Goal: Task Accomplishment & Management: Complete application form

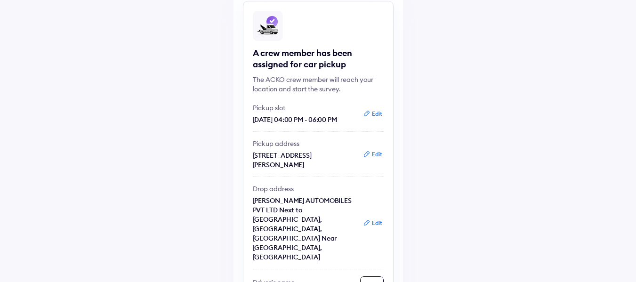
scroll to position [118, 0]
click at [367, 113] on icon at bounding box center [367, 113] width 2 height 2
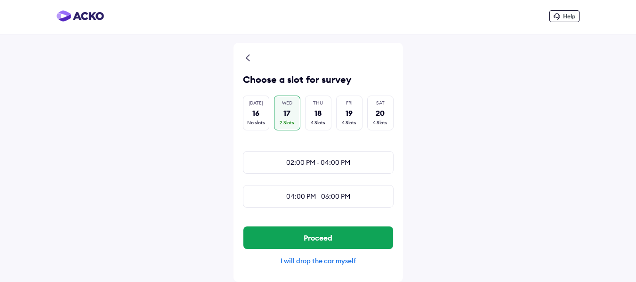
scroll to position [0, 7]
click at [367, 106] on div "SAT 20 4 Slots" at bounding box center [380, 113] width 26 height 35
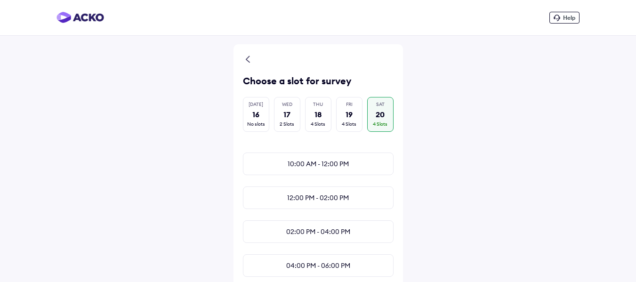
click at [379, 121] on div "4 Slots" at bounding box center [380, 124] width 15 height 7
click at [378, 103] on div "SAT 20 4 Slots" at bounding box center [380, 114] width 26 height 35
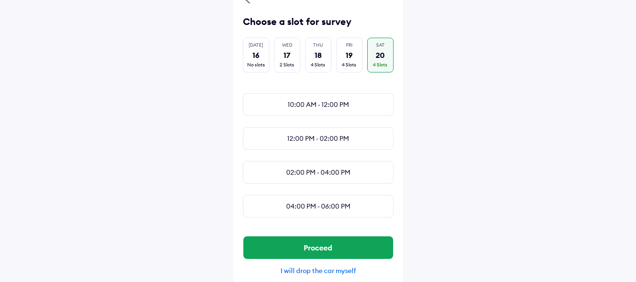
scroll to position [59, 0]
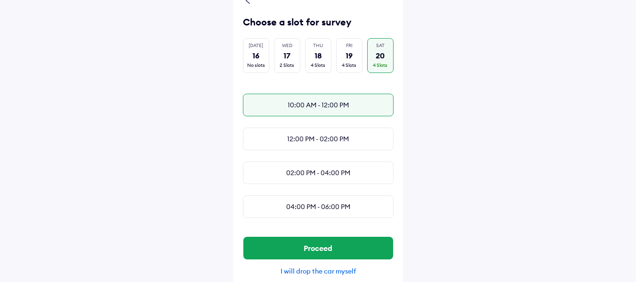
click at [296, 100] on div "10:00 AM - 12:00 PM" at bounding box center [318, 105] width 151 height 23
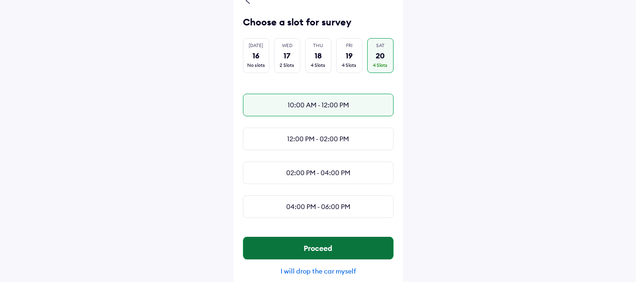
click at [317, 254] on button "Proceed" at bounding box center [318, 248] width 150 height 23
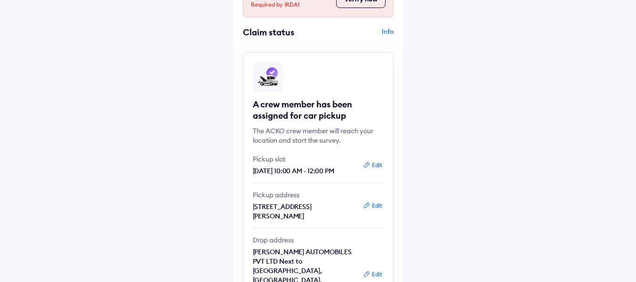
scroll to position [67, 0]
